Goal: Task Accomplishment & Management: Use online tool/utility

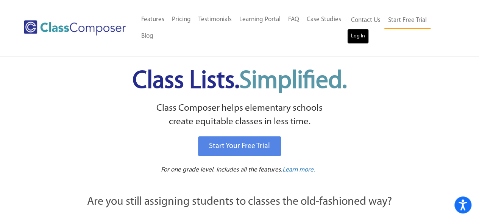
click at [360, 36] on link "Log In" at bounding box center [358, 36] width 22 height 15
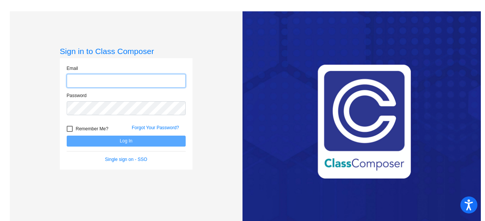
type input "ashley.whitaker@cityschools.net"
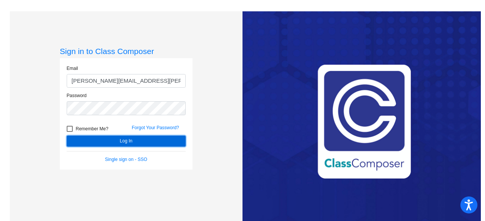
click at [155, 145] on button "Log In" at bounding box center [126, 141] width 119 height 11
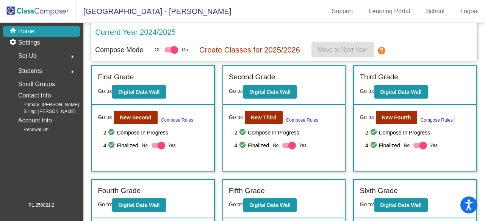
scroll to position [139, 0]
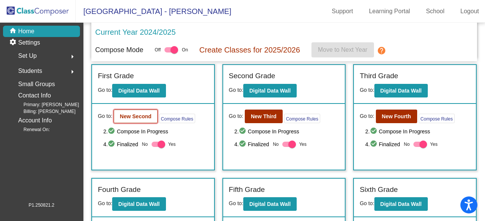
click at [129, 112] on button "New Second" at bounding box center [136, 117] width 44 height 14
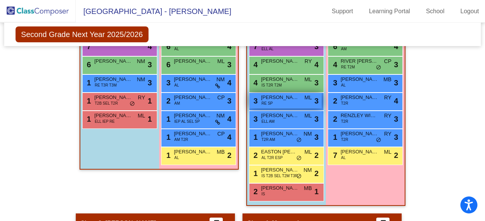
scroll to position [277, 0]
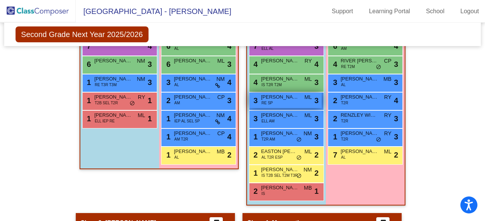
click at [275, 134] on span "BOBBY COOPER IV" at bounding box center [280, 134] width 38 height 8
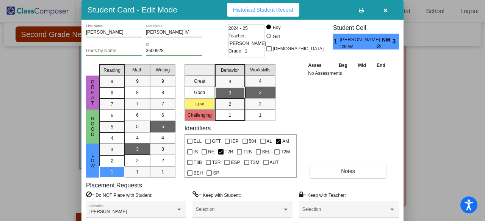
click at [386, 12] on icon "button" at bounding box center [385, 10] width 4 height 5
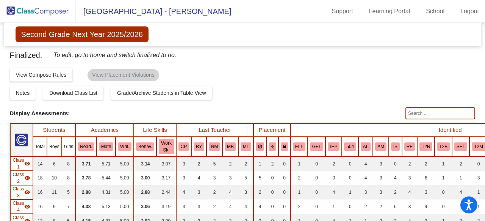
scroll to position [0, 0]
